Goal: Find specific page/section: Find specific page/section

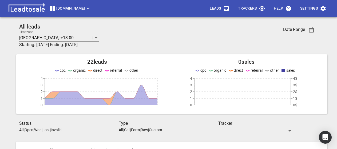
scroll to position [107, 0]
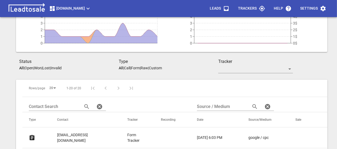
scroll to position [53, 0]
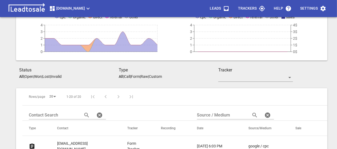
click at [30, 77] on p "Open" at bounding box center [29, 76] width 9 height 4
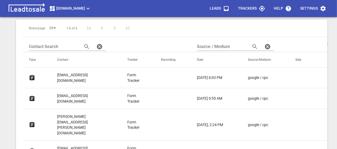
scroll to position [133, 0]
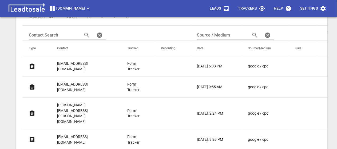
click at [67, 63] on p "javan288@gmail.com" at bounding box center [81, 66] width 49 height 11
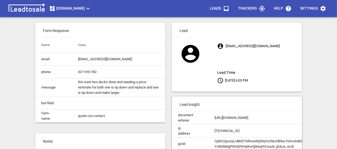
scroll to position [27, 0]
